Goal: Transaction & Acquisition: Purchase product/service

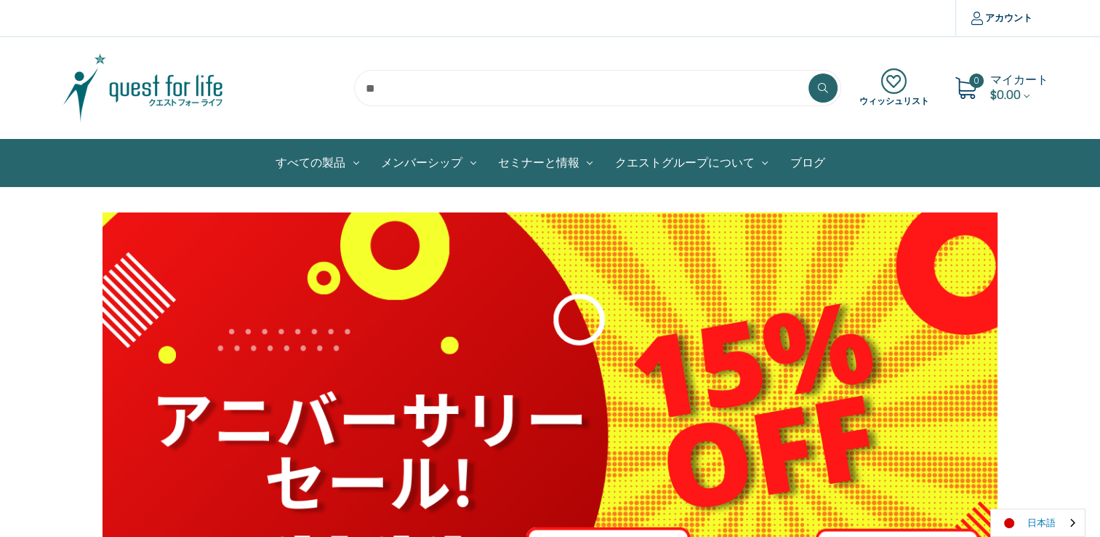
click at [993, 517] on link "日本語" at bounding box center [1038, 522] width 94 height 27
click at [993, 493] on link "English" at bounding box center [1031, 494] width 80 height 27
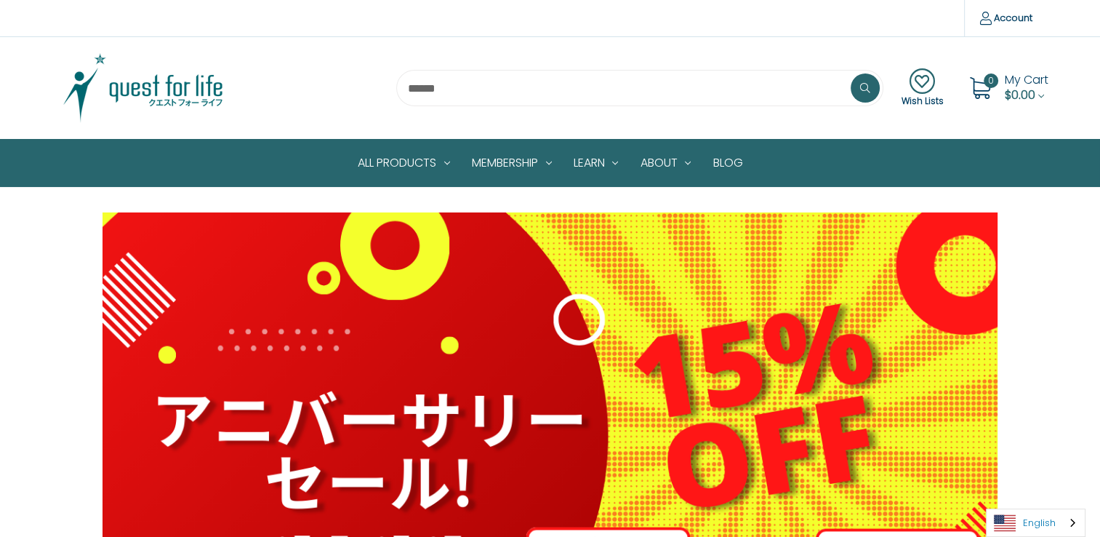
click at [1044, 527] on link "English" at bounding box center [1036, 522] width 98 height 27
click at [1041, 499] on link "日本語" at bounding box center [1025, 494] width 76 height 27
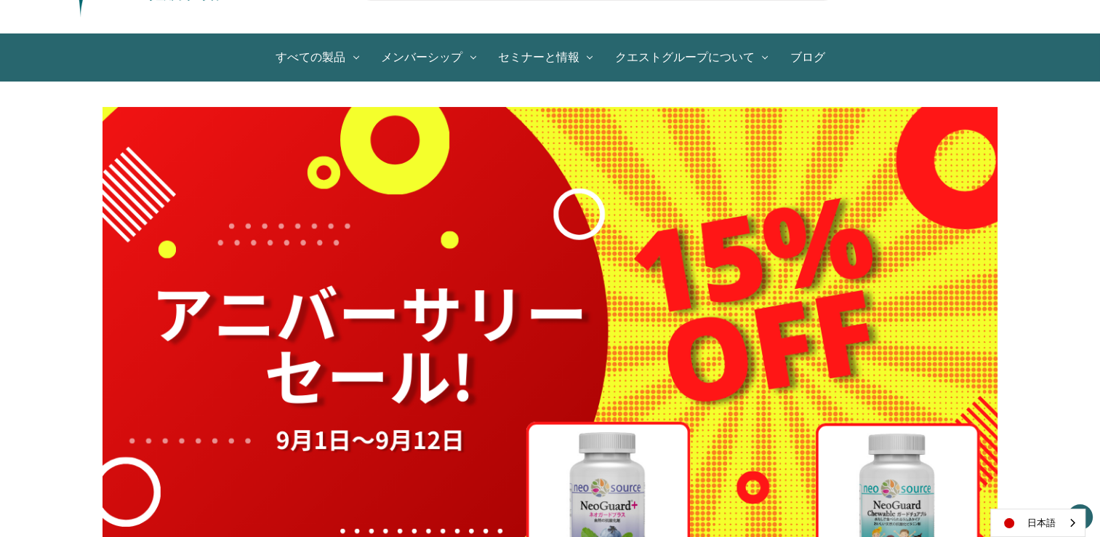
scroll to position [20, 0]
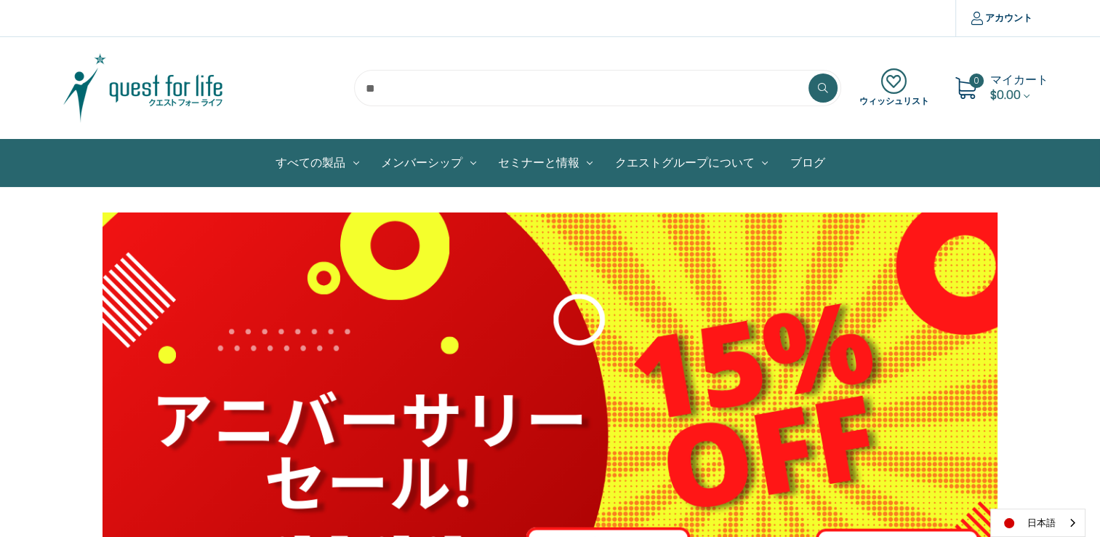
click at [159, 90] on img at bounding box center [143, 88] width 182 height 73
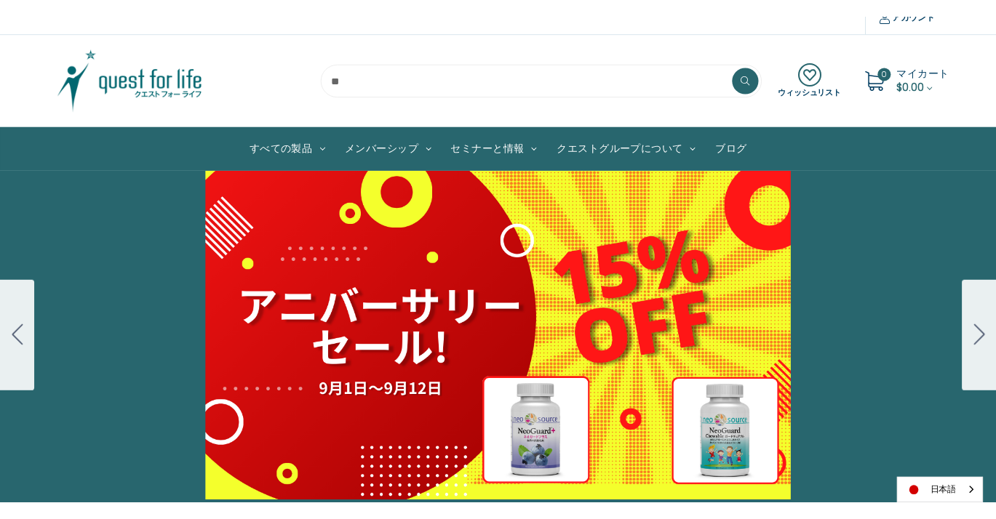
scroll to position [12, 0]
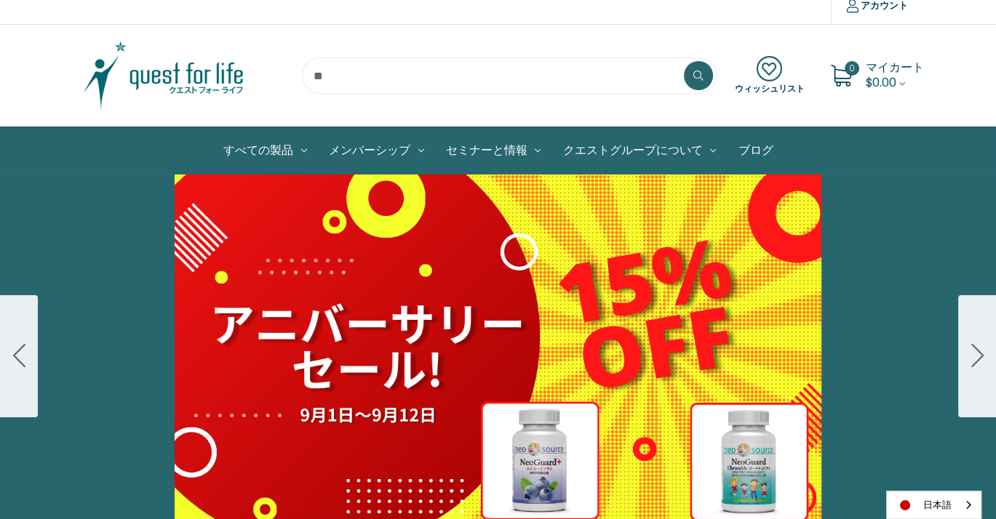
click at [913, 185] on div "細胞プロテクトセット 通常188ドル セール価格160ドル $28 OFF 2025年4月1日～4月30日 12月１日〜23日 販売中" at bounding box center [498, 357] width 996 height 364
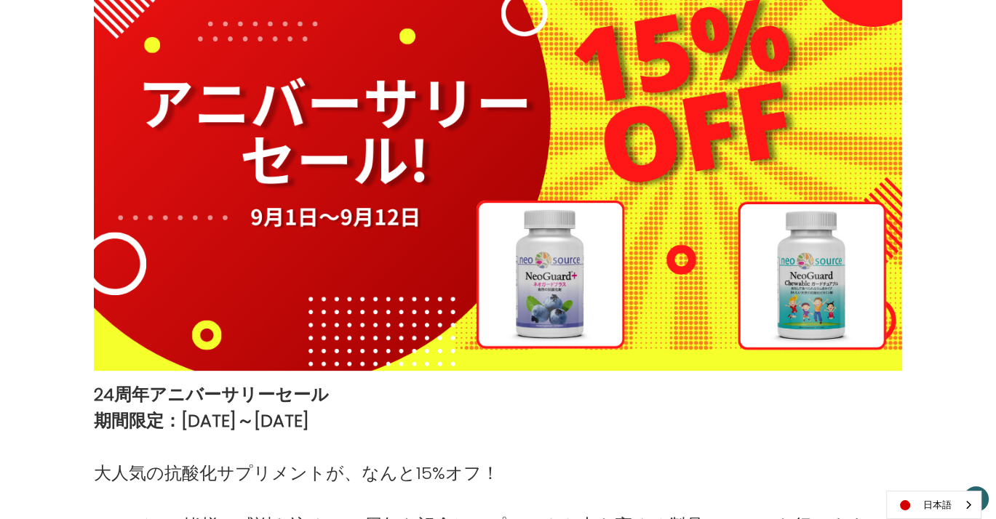
scroll to position [297, 0]
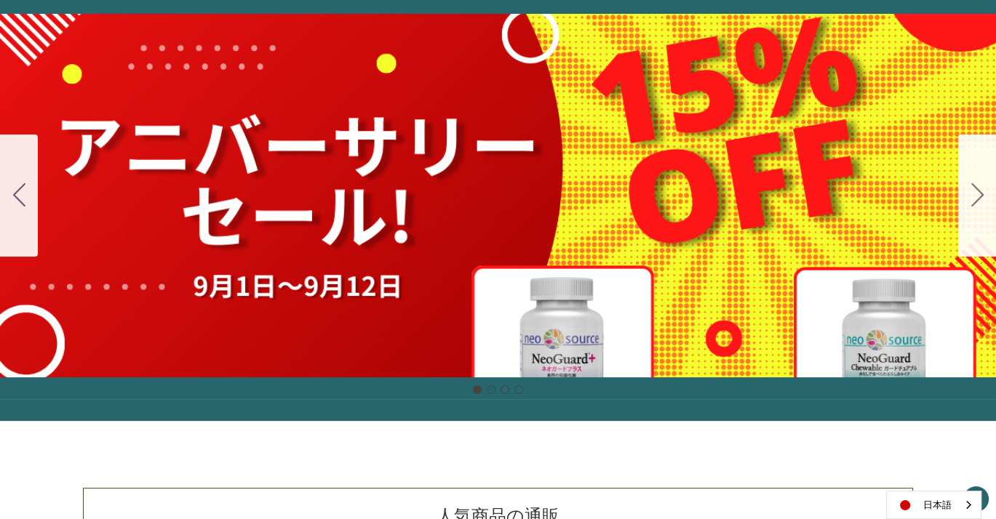
scroll to position [183, 0]
